Goal: Ask a question

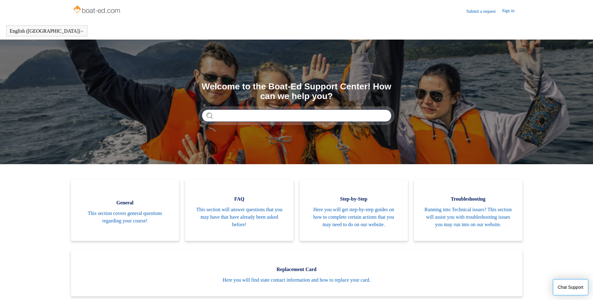
click at [249, 118] on input "Search" at bounding box center [297, 115] width 190 height 12
type input "**********"
click at [507, 11] on link "Sign in" at bounding box center [511, 10] width 19 height 7
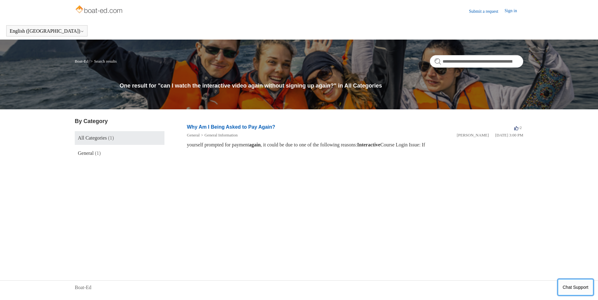
click at [572, 287] on button "Chat Support" at bounding box center [576, 287] width 36 height 16
